Goal: Find specific page/section: Find specific page/section

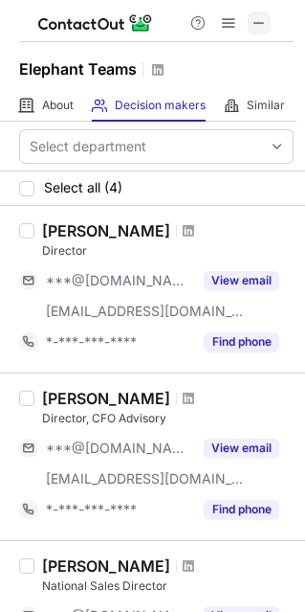
click at [264, 22] on span at bounding box center [259, 22] width 15 height 15
